Goal: Navigation & Orientation: Find specific page/section

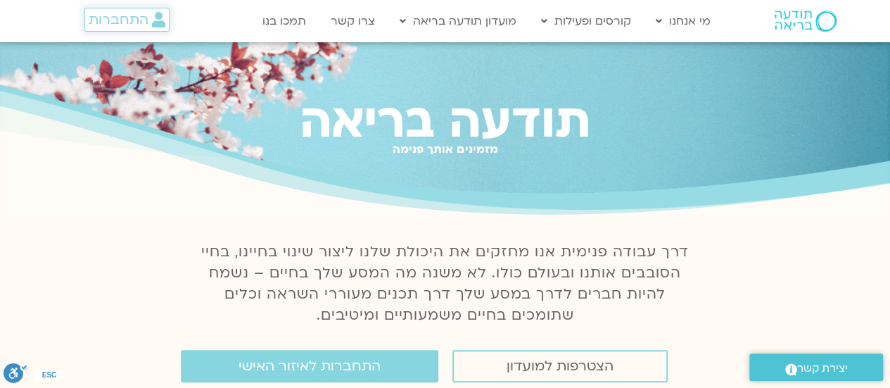
click at [107, 26] on span "התחברות" at bounding box center [119, 19] width 60 height 15
click at [116, 16] on span "התחברות" at bounding box center [119, 19] width 60 height 15
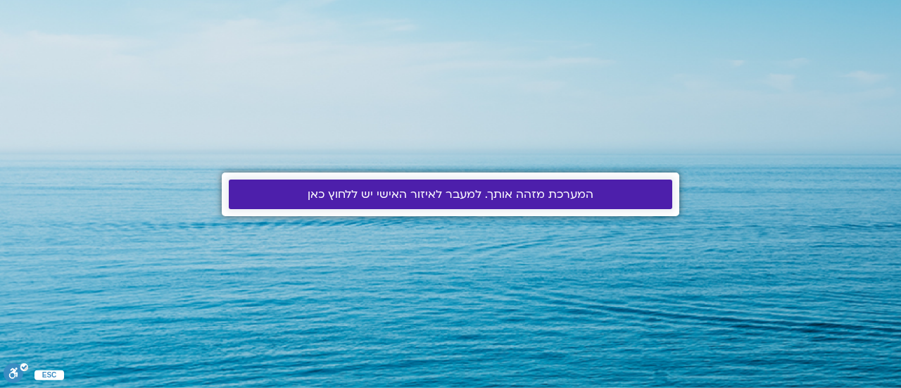
click at [345, 195] on span "המערכת מזהה אותך. למעבר לאיזור האישי יש ללחוץ כאן" at bounding box center [450, 194] width 286 height 13
click at [397, 190] on span "המערכת מזהה אותך. למעבר לאיזור האישי יש ללחוץ כאן" at bounding box center [450, 194] width 286 height 13
click at [383, 201] on span "המערכת מזהה אותך. למעבר לאיזור האישי יש ללחוץ כאן" at bounding box center [450, 194] width 286 height 13
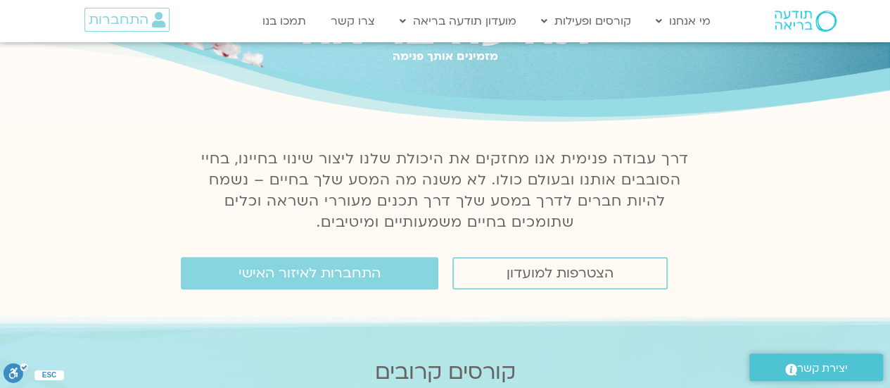
scroll to position [92, 0]
click at [304, 272] on span "התחברות לאיזור האישי" at bounding box center [310, 273] width 142 height 15
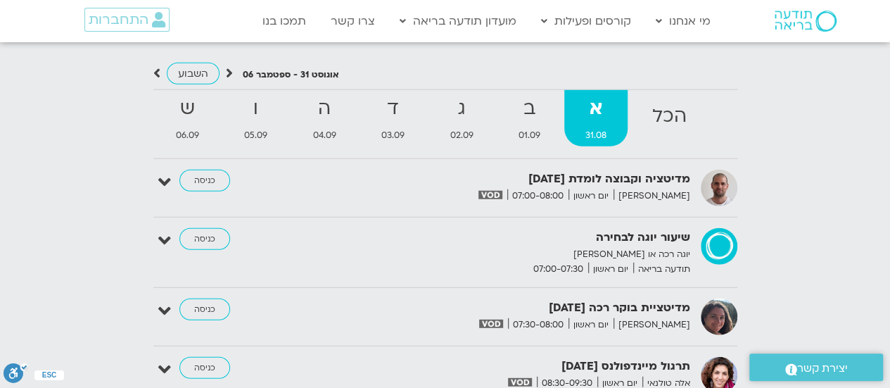
scroll to position [1744, 0]
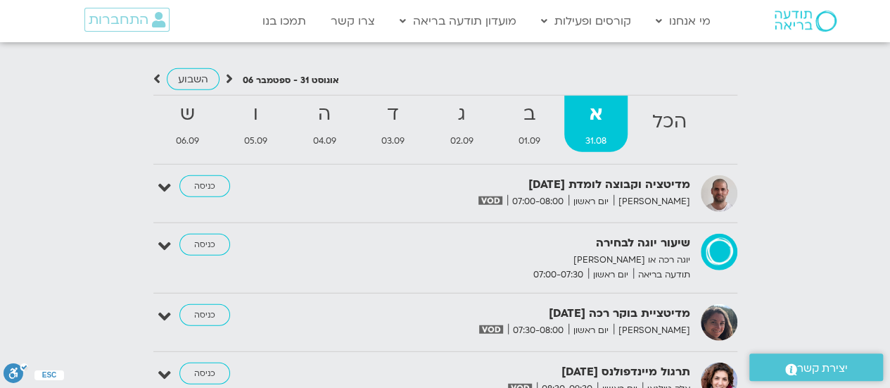
click at [540, 119] on strong "ב" at bounding box center [529, 115] width 64 height 32
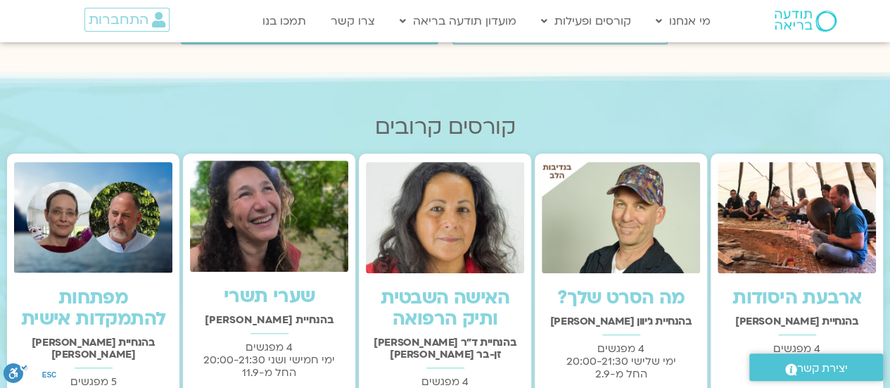
scroll to position [0, 0]
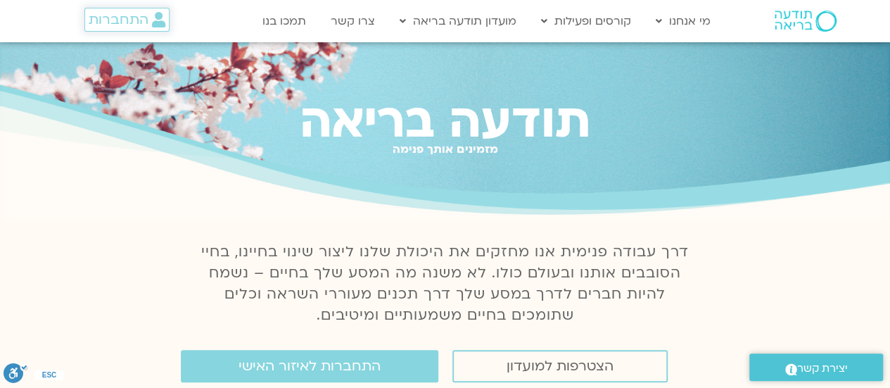
click at [122, 21] on span "התחברות" at bounding box center [119, 19] width 60 height 15
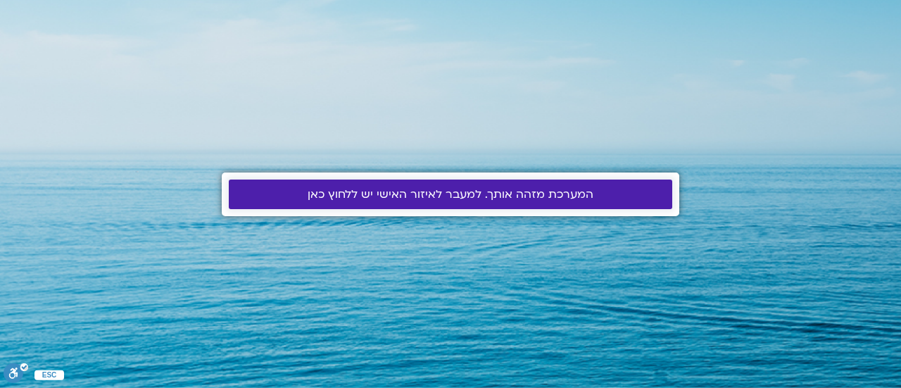
click at [387, 188] on span "המערכת מזהה אותך. למעבר לאיזור האישי יש ללחוץ כאן" at bounding box center [450, 194] width 286 height 13
click at [374, 191] on span "המערכת מזהה אותך. למעבר לאיזור האישי יש ללחוץ כאן" at bounding box center [450, 194] width 286 height 13
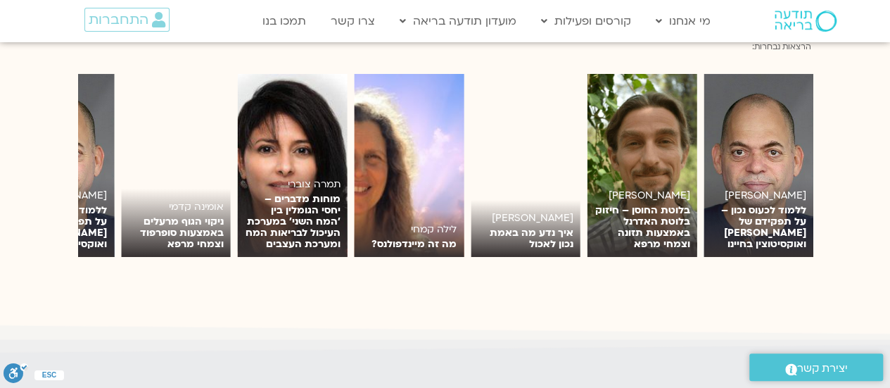
scroll to position [1326, 0]
